Goal: Find contact information: Find contact information

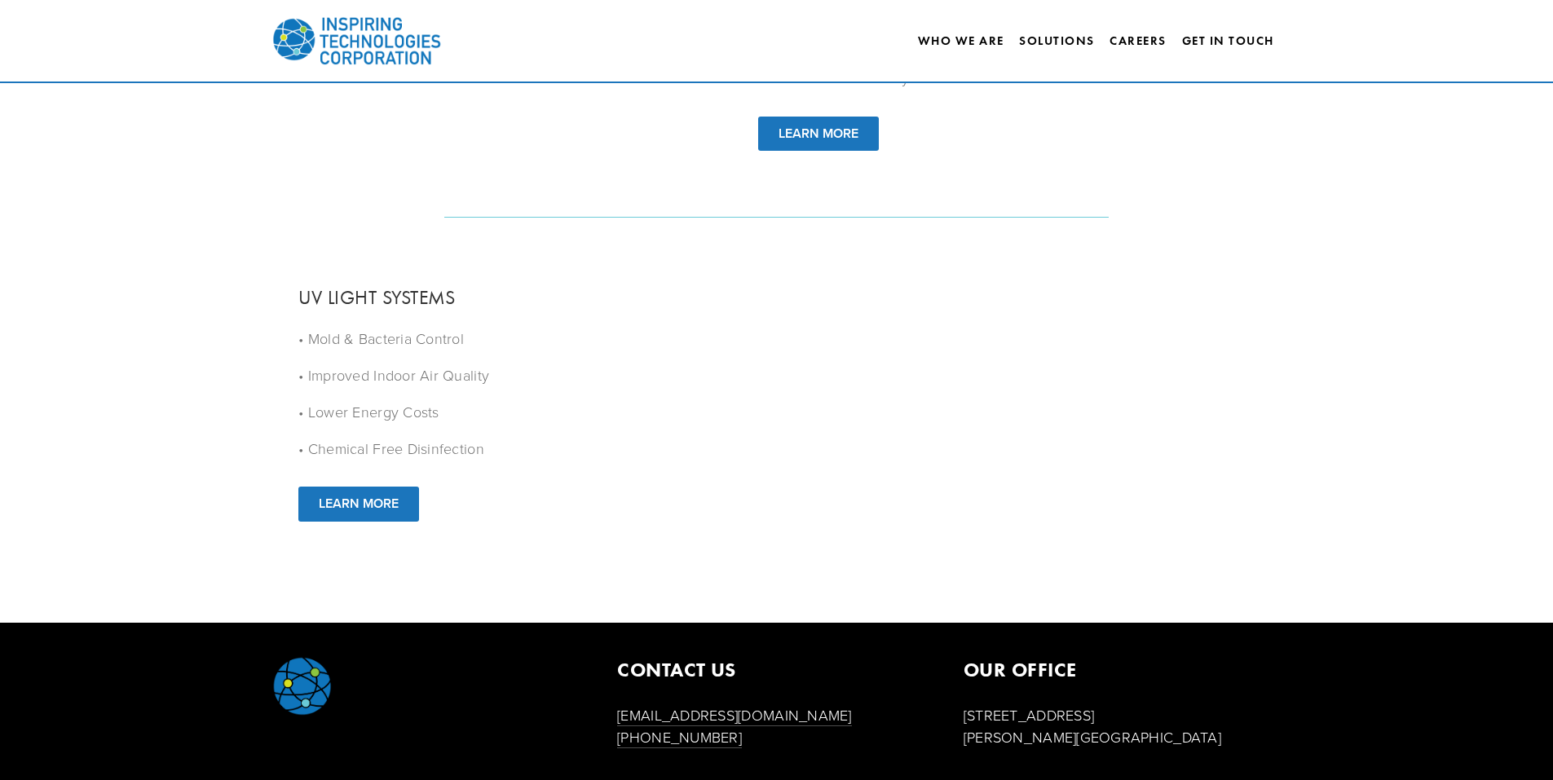
scroll to position [2124, 0]
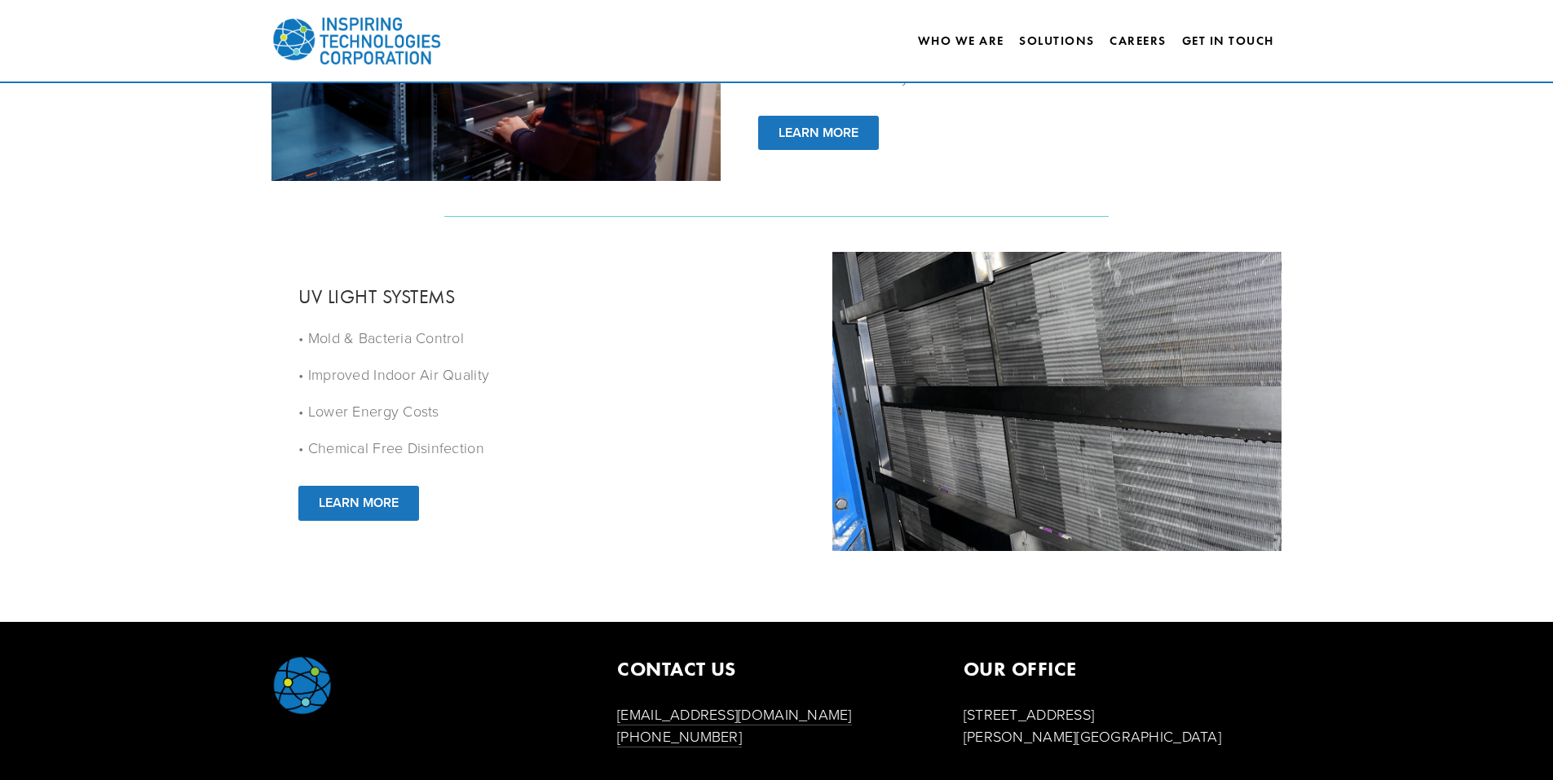
drag, startPoint x: 964, startPoint y: 719, endPoint x: 1141, endPoint y: 716, distance: 176.9
click at [1141, 716] on p "[STREET_ADDRESS][PERSON_NAME]" at bounding box center [1123, 726] width 319 height 44
copy p "[STREET_ADDRESS]"
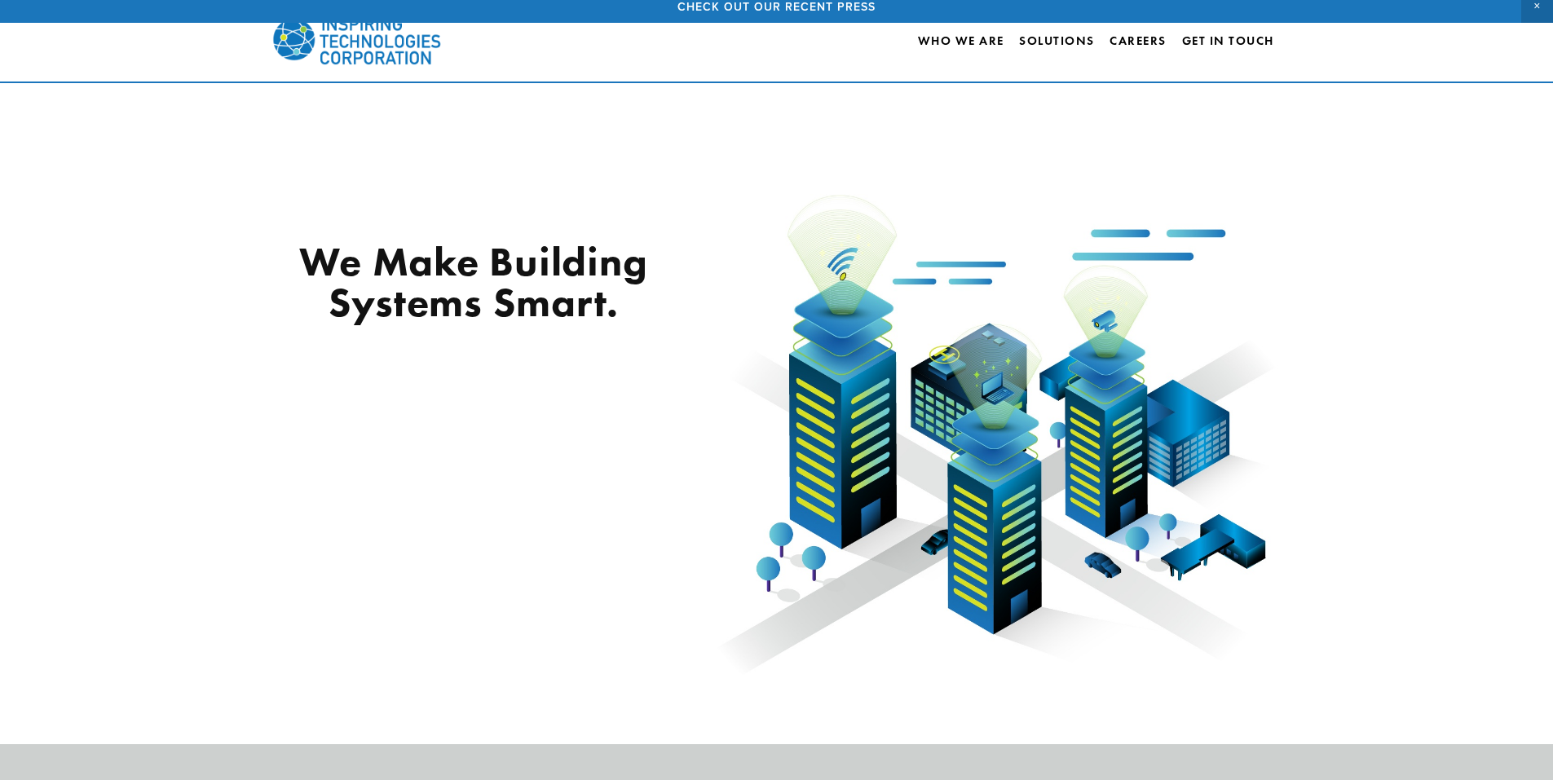
scroll to position [0, 0]
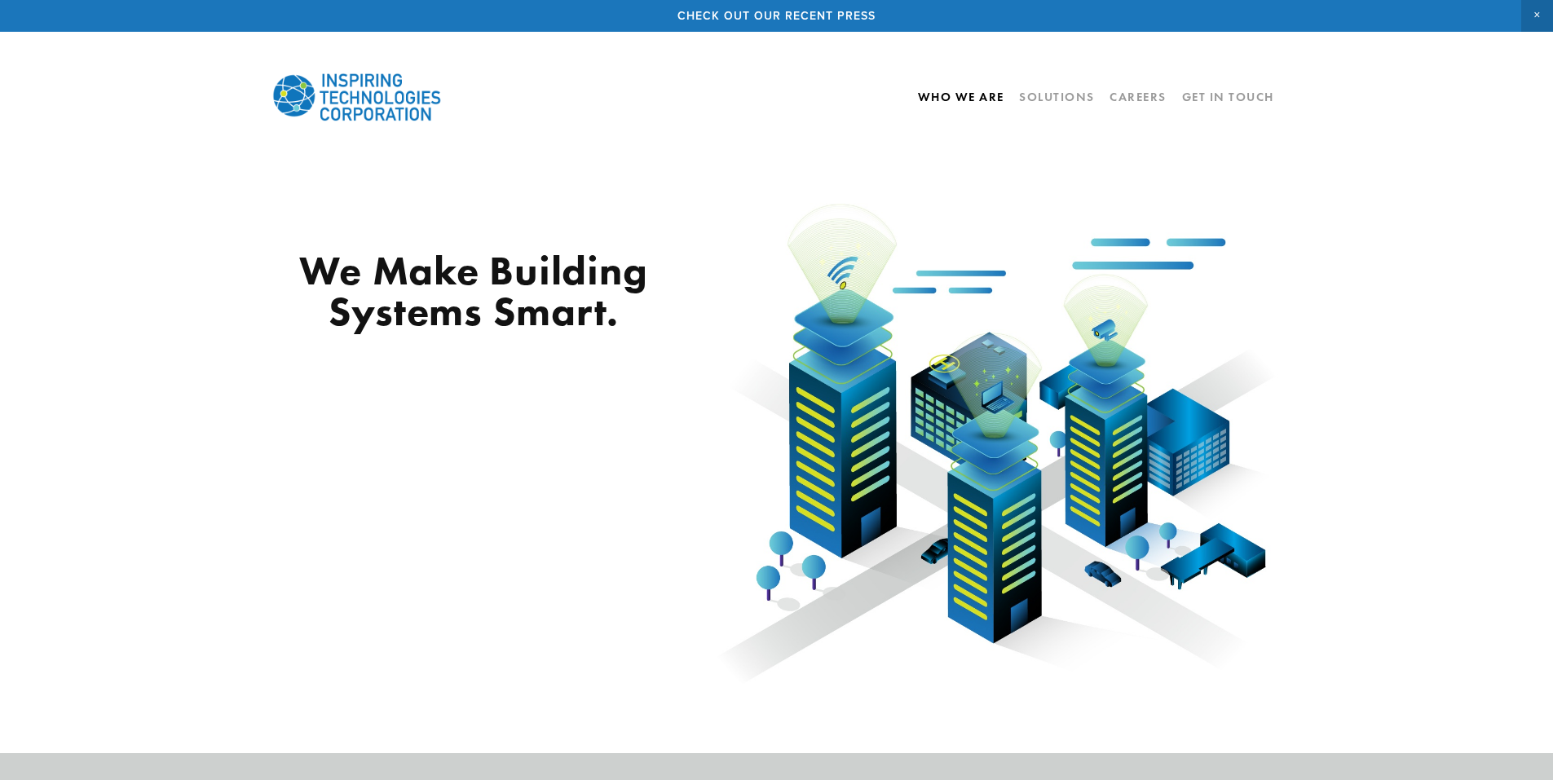
click at [958, 94] on link "Who We Are" at bounding box center [961, 97] width 86 height 28
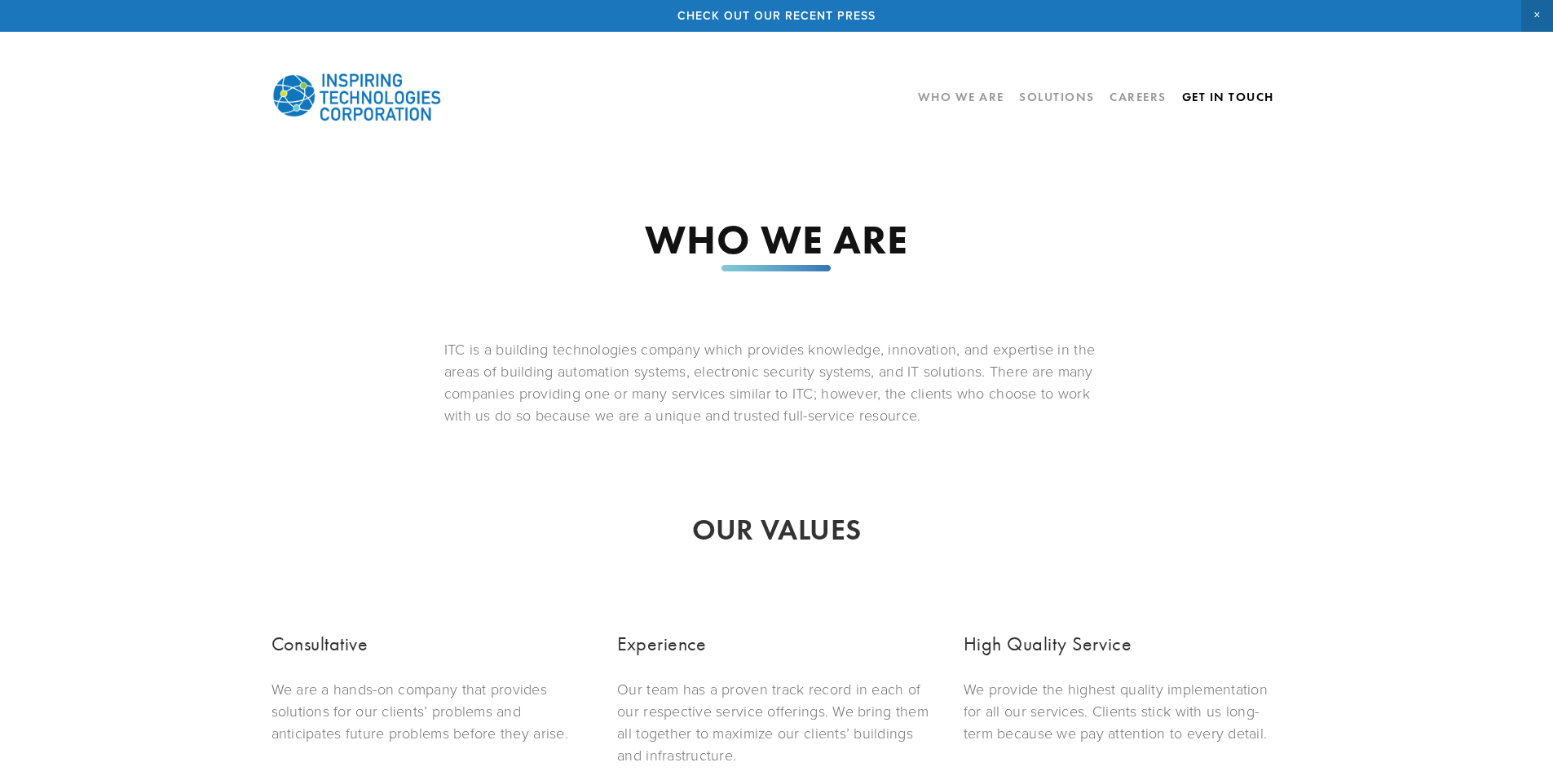
click at [1237, 100] on link "Get In Touch" at bounding box center [1228, 97] width 92 height 28
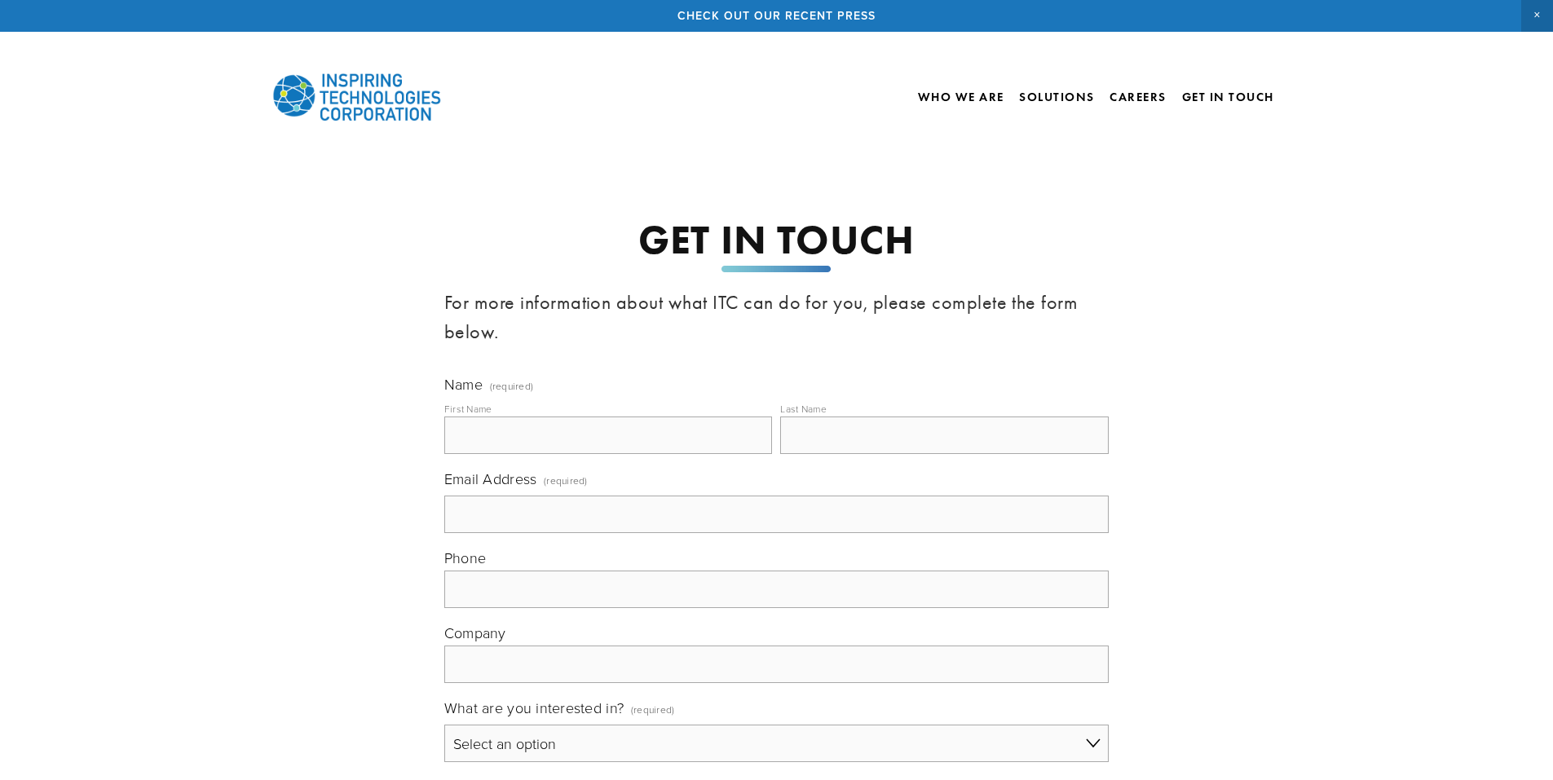
click at [756, 7] on link at bounding box center [776, 16] width 1553 height 32
click at [787, 15] on link at bounding box center [776, 16] width 1553 height 32
